Goal: Information Seeking & Learning: Learn about a topic

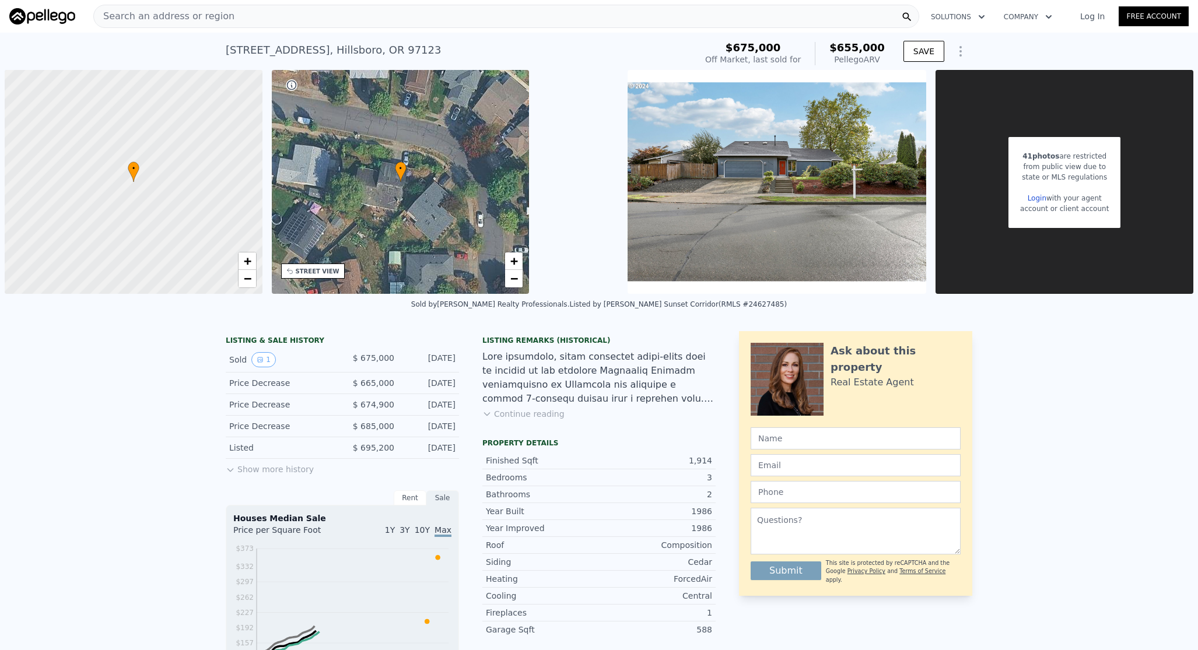
click at [296, 19] on div "Search an address or region" at bounding box center [506, 16] width 826 height 23
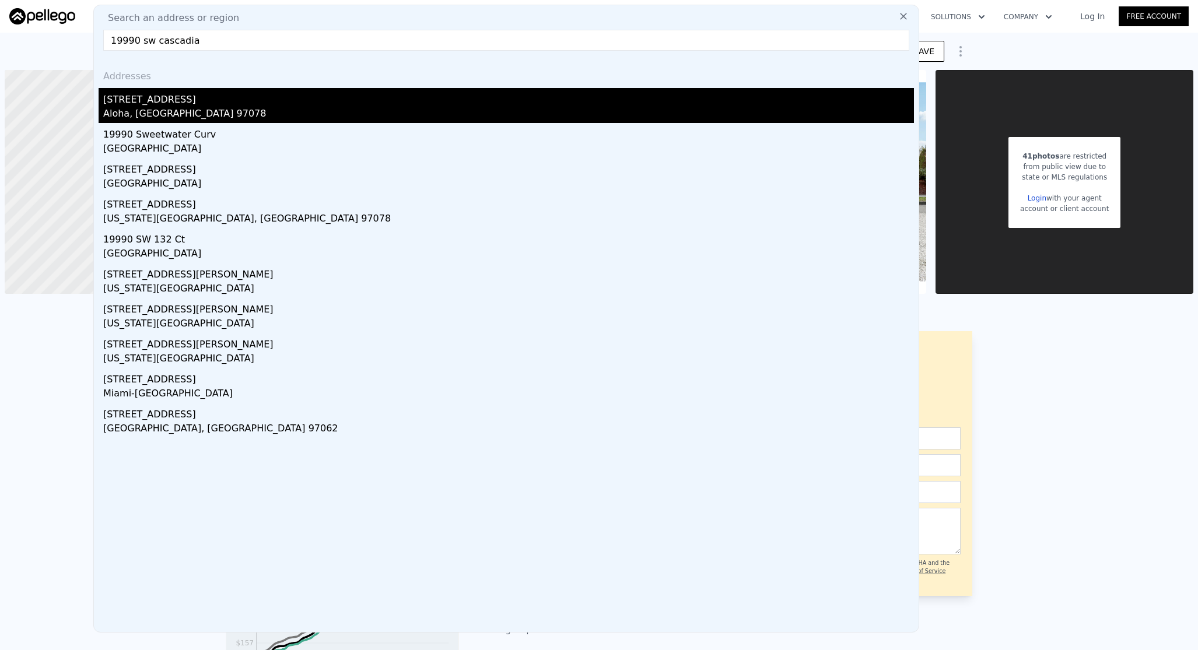
type input "19990 sw cascadia"
click at [194, 100] on div "[STREET_ADDRESS]" at bounding box center [508, 97] width 811 height 19
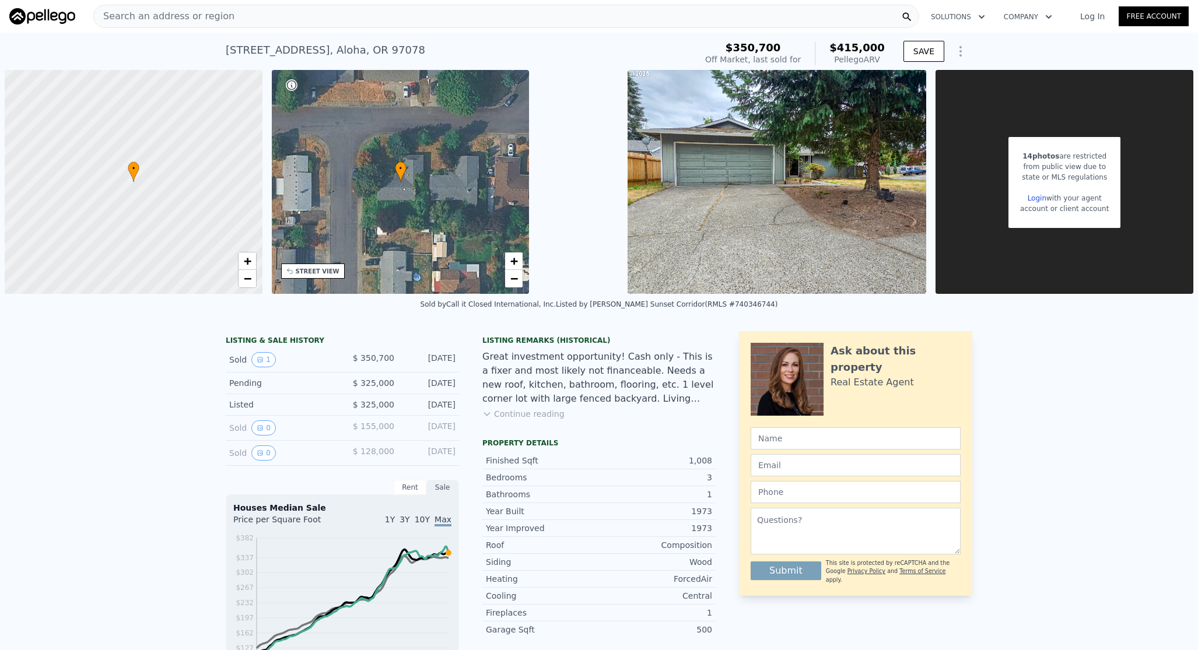
click at [230, 19] on div "Search an address or region" at bounding box center [506, 16] width 826 height 23
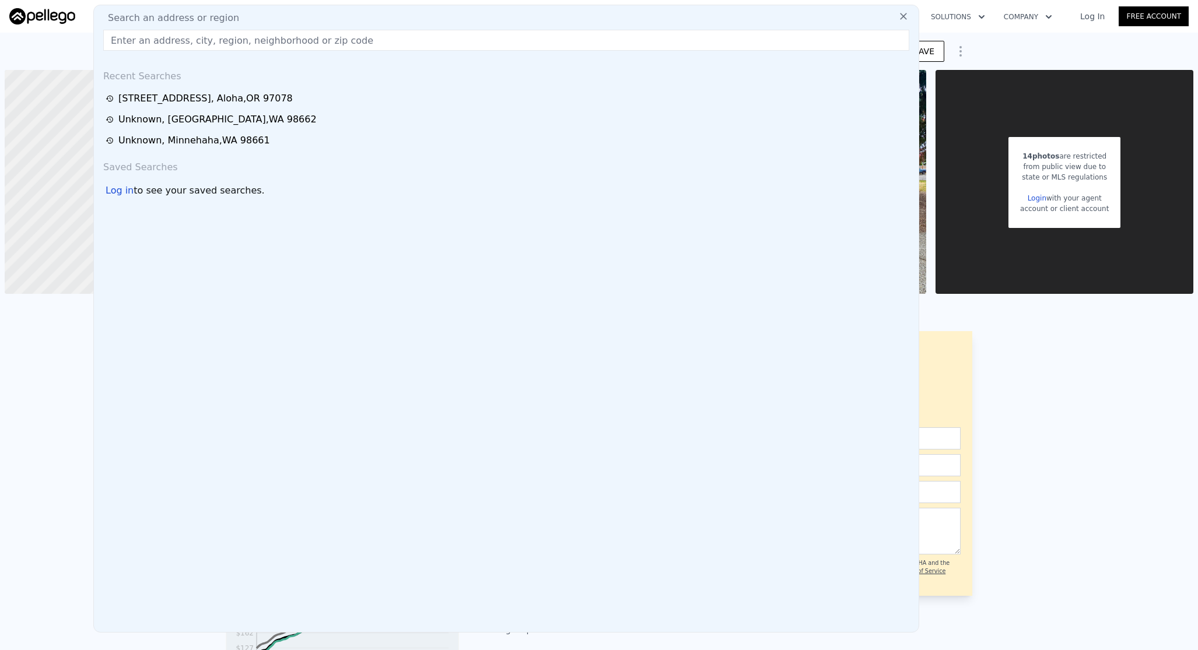
click at [221, 18] on span "Search an address or region" at bounding box center [169, 18] width 141 height 14
click at [221, 34] on input "text" at bounding box center [506, 40] width 806 height 21
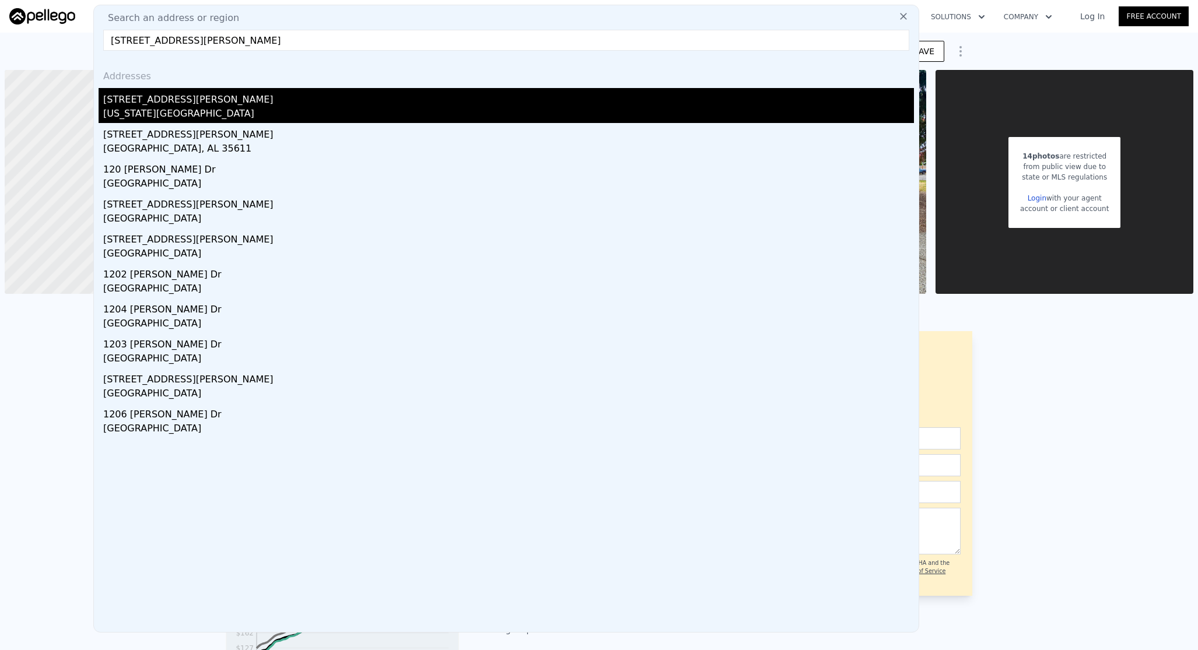
type input "[STREET_ADDRESS][PERSON_NAME]"
click at [219, 105] on div "[STREET_ADDRESS][PERSON_NAME]" at bounding box center [508, 97] width 811 height 19
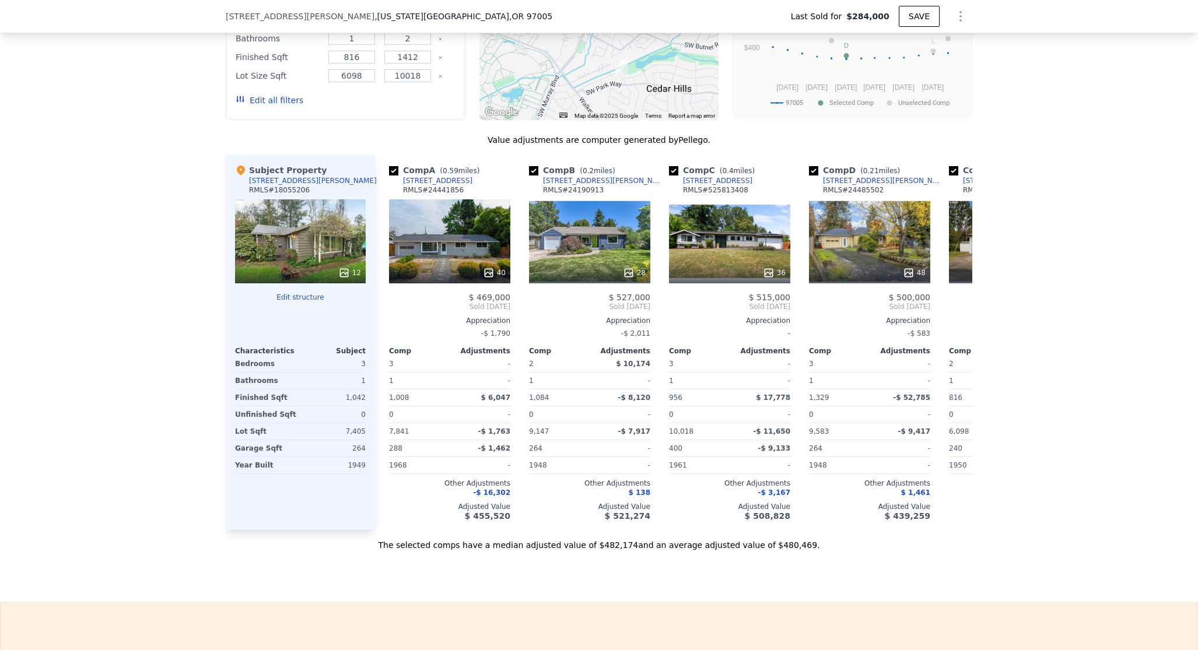
scroll to position [1135, 0]
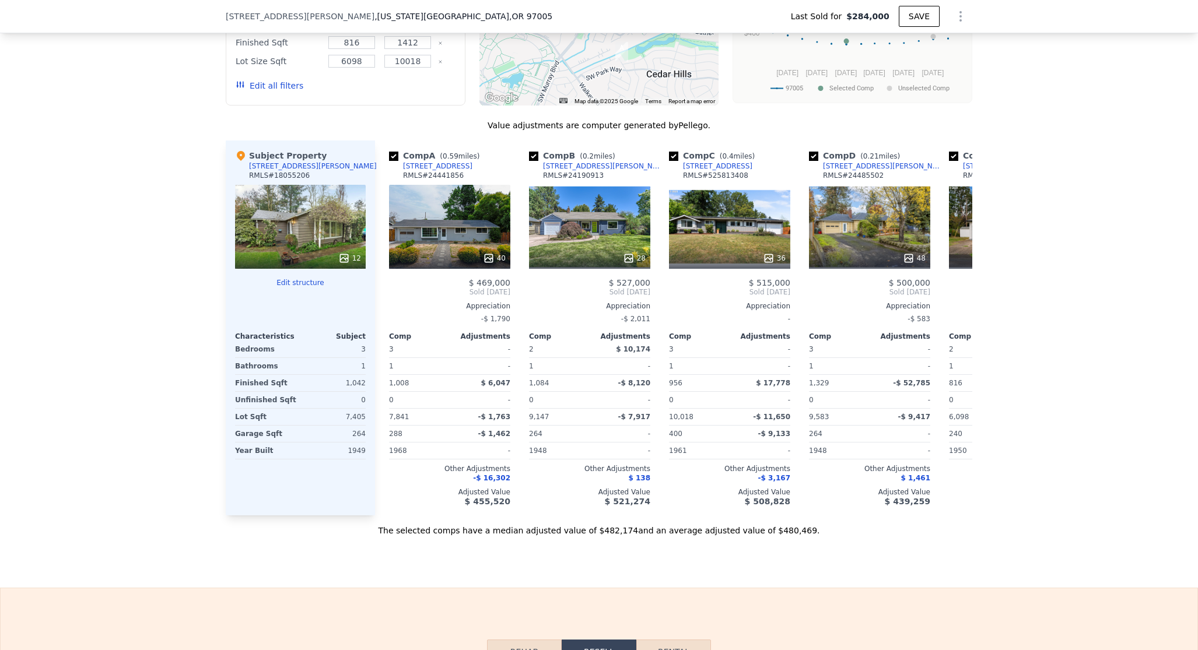
type input "3"
type input "2.5"
type input "972"
type input "1358"
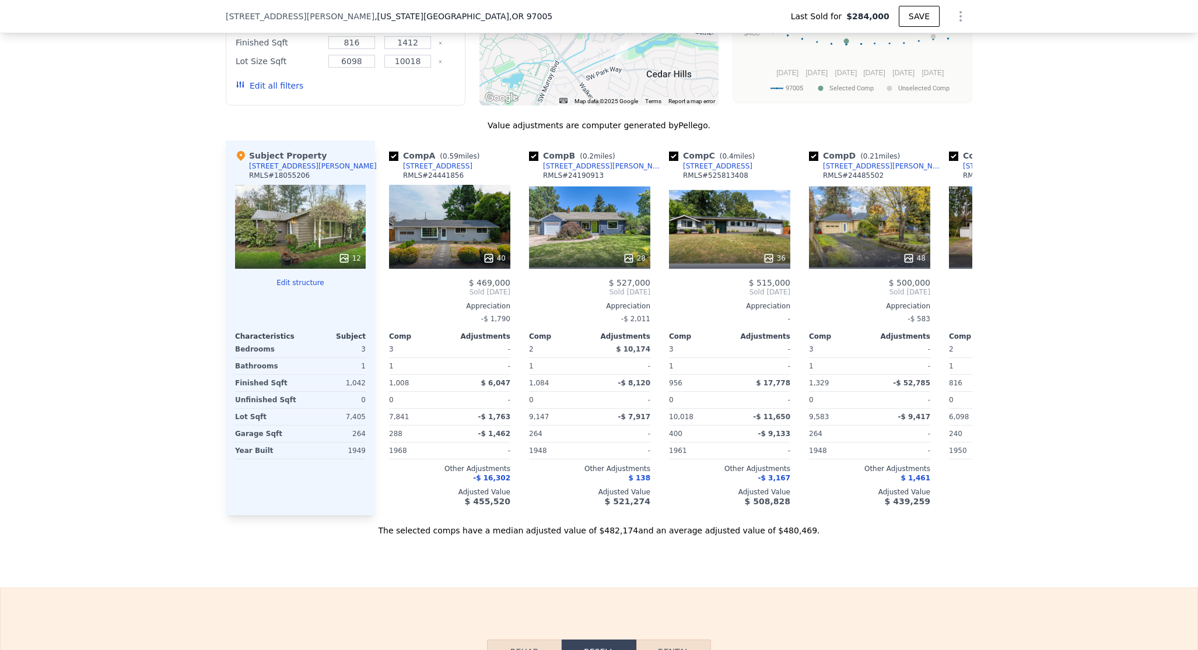
type input "4791"
type input "11761"
type input "$ 415,000"
type input "4"
type input "$ 21,073"
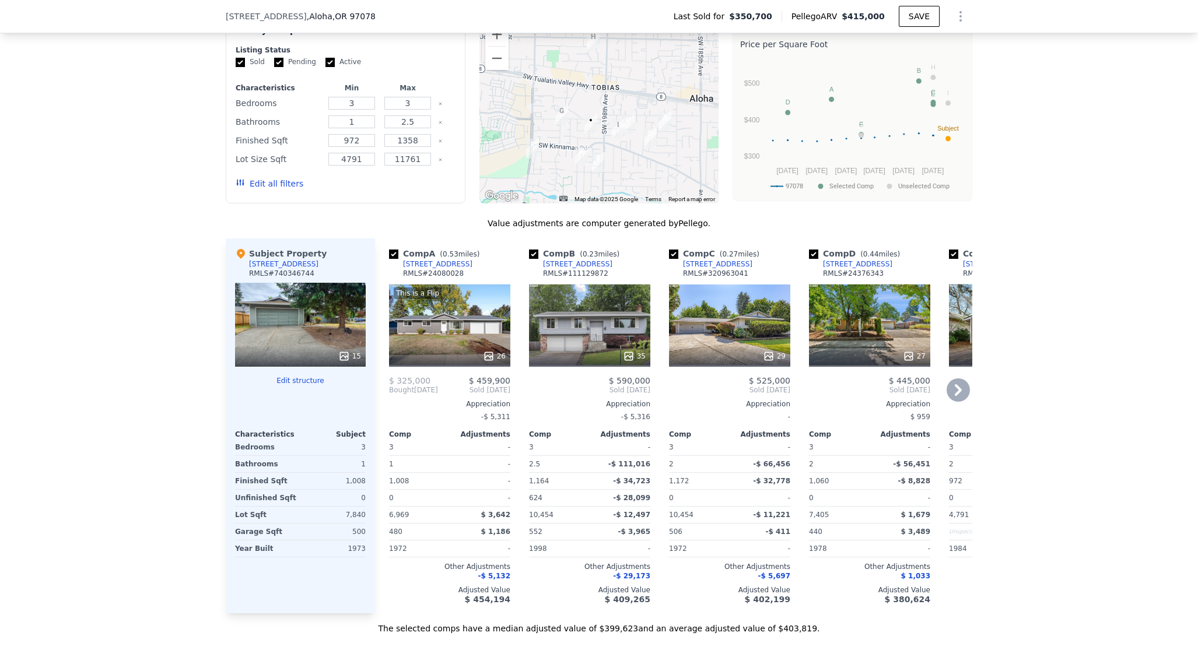
scroll to position [1095, 0]
